Goal: Task Accomplishment & Management: Manage account settings

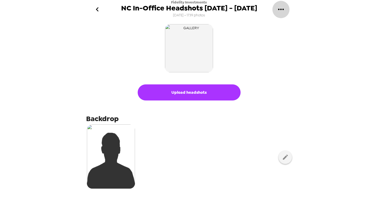
click at [283, 10] on icon "gallery menu" at bounding box center [281, 9] width 6 height 1
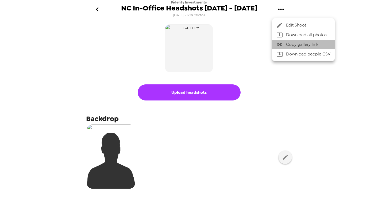
click at [291, 44] on span "Copy gallery link" at bounding box center [308, 44] width 44 height 6
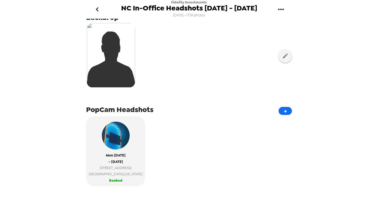
scroll to position [115, 0]
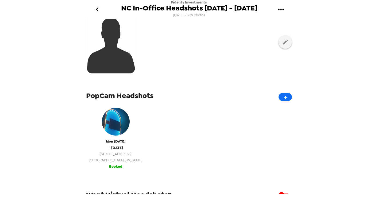
click at [106, 141] on span "[DATE]" at bounding box center [116, 141] width 20 height 6
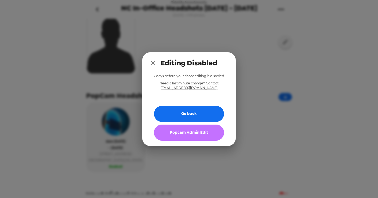
click at [171, 131] on button "Popcam Admin Edit" at bounding box center [189, 132] width 70 height 16
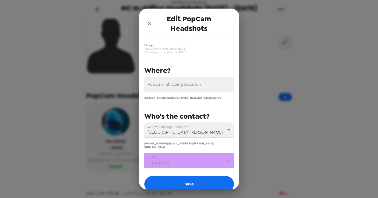
scroll to position [58, 0]
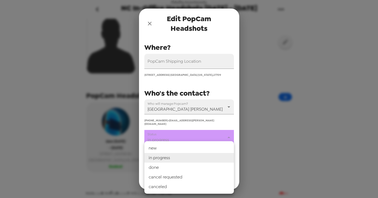
click at [192, 135] on body "Fidelity Investments NC In-Office Headshots [DATE] - [DATE] [DATE] • 1739 photo…" at bounding box center [189, 99] width 378 height 198
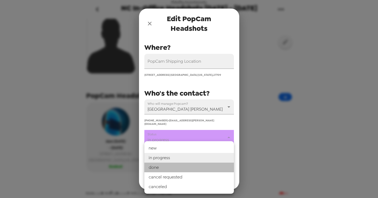
click at [162, 166] on li "done" at bounding box center [189, 167] width 90 height 10
type input "done"
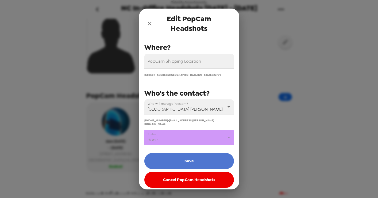
click at [176, 157] on button "Save" at bounding box center [189, 161] width 90 height 16
